Goal: Task Accomplishment & Management: Manage account settings

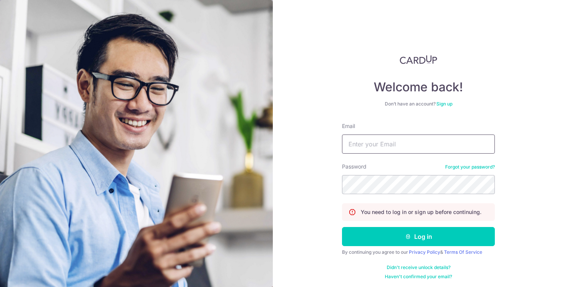
type input "[EMAIL_ADDRESS][DOMAIN_NAME]"
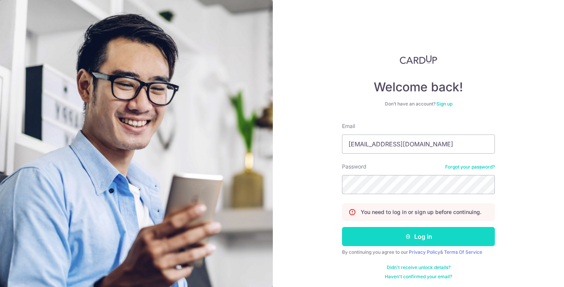
drag, startPoint x: 0, startPoint y: 0, endPoint x: 377, endPoint y: 233, distance: 443.4
click at [377, 233] on button "Log in" at bounding box center [418, 236] width 153 height 19
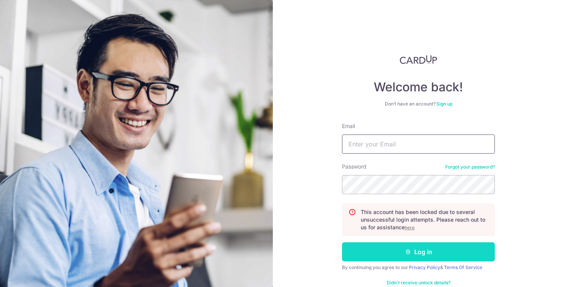
type input "[EMAIL_ADDRESS][DOMAIN_NAME]"
click at [383, 256] on button "Log in" at bounding box center [418, 251] width 153 height 19
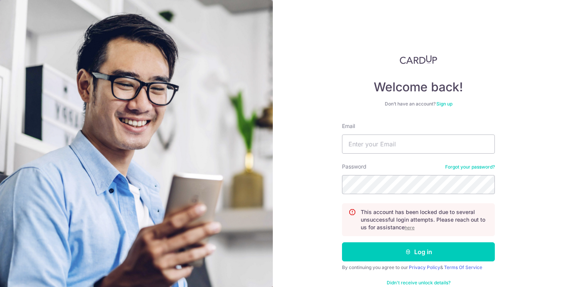
type input "[EMAIL_ADDRESS][DOMAIN_NAME]"
click at [513, 189] on div "Welcome back! Don’t have an account? Sign up Email xiawei317@gmail.com Password…" at bounding box center [418, 143] width 291 height 287
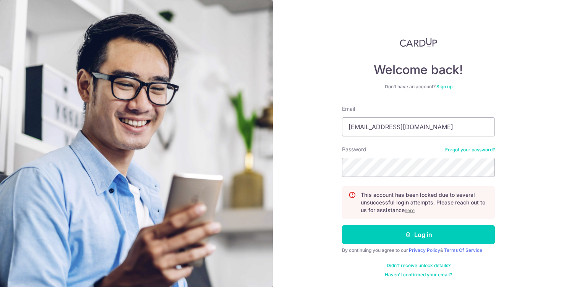
click at [509, 174] on div "Welcome back! Don’t have an account? Sign up Email xiawei317@gmail.com Password…" at bounding box center [418, 143] width 291 height 287
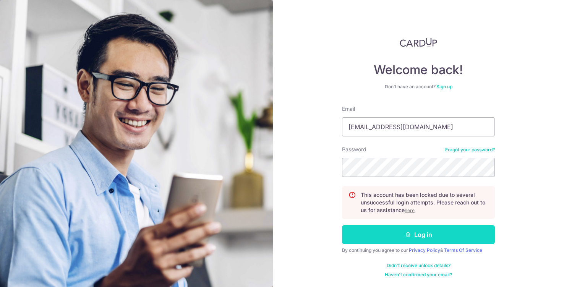
click at [438, 234] on button "Log in" at bounding box center [418, 234] width 153 height 19
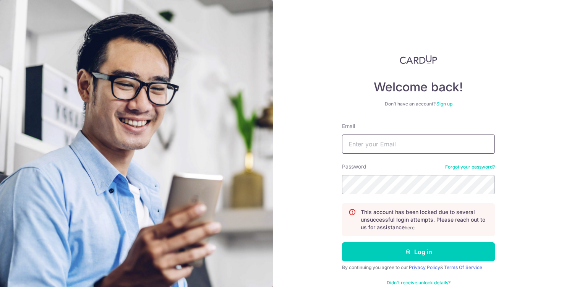
type input "[EMAIL_ADDRESS][DOMAIN_NAME]"
click at [474, 165] on link "Forgot your password?" at bounding box center [470, 167] width 50 height 6
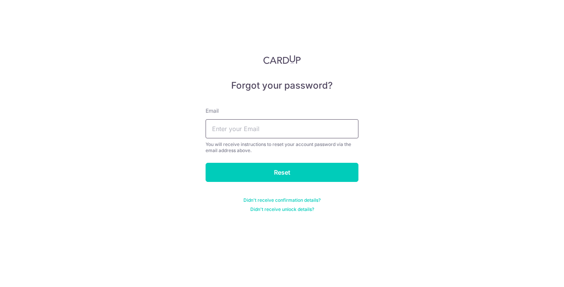
click at [314, 131] on input "text" at bounding box center [282, 128] width 153 height 19
type input "[EMAIL_ADDRESS][DOMAIN_NAME]"
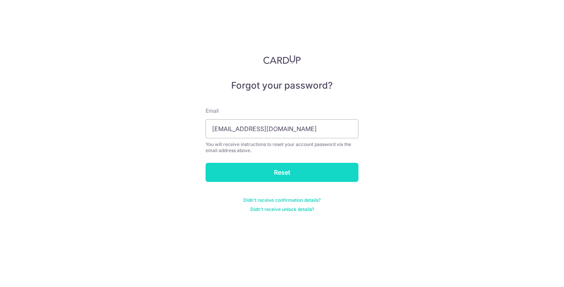
click at [289, 170] on input "Reset" at bounding box center [282, 172] width 153 height 19
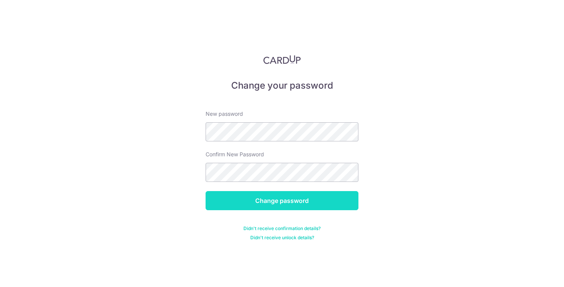
click at [219, 201] on input "Change password" at bounding box center [282, 200] width 153 height 19
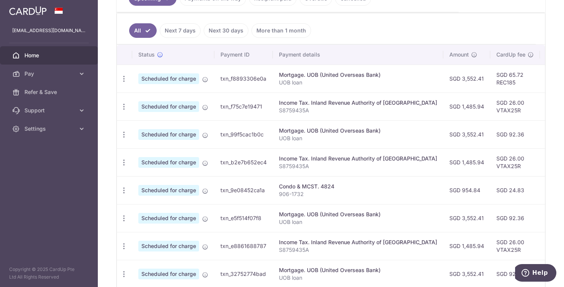
scroll to position [191, 0]
